Goal: Check status

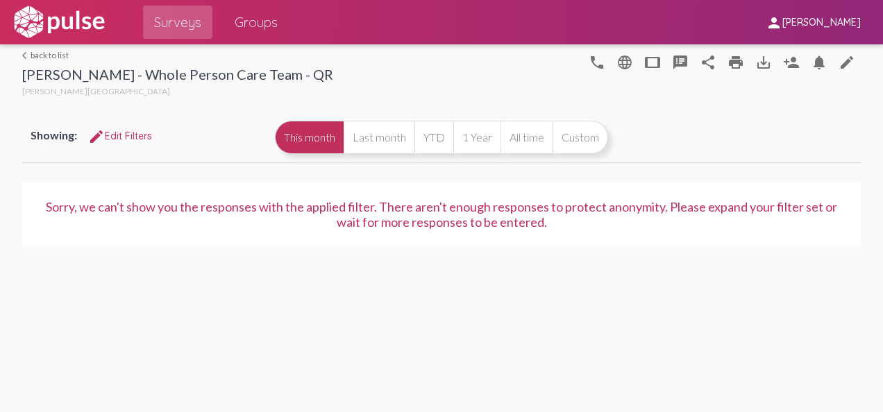
click at [472, 71] on div at bounding box center [458, 72] width 250 height 56
